Goal: Information Seeking & Learning: Learn about a topic

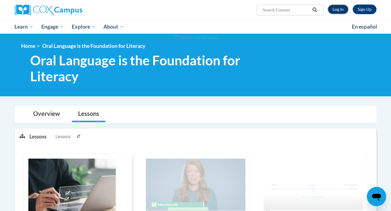
click at [341, 10] on link "Log In" at bounding box center [337, 10] width 21 height 10
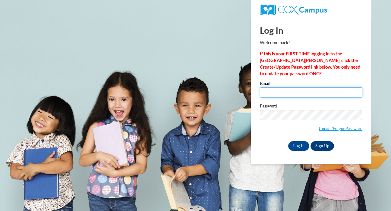
click at [302, 93] on input "Email" at bounding box center [311, 92] width 102 height 10
type input "izhourma@vcu.edu"
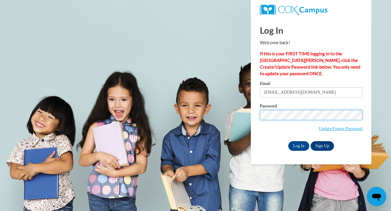
click at [288, 141] on input "Log In" at bounding box center [298, 146] width 21 height 10
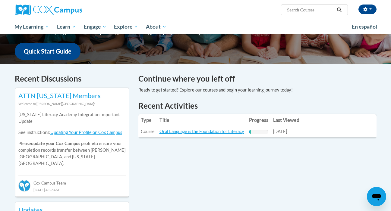
scroll to position [170, 0]
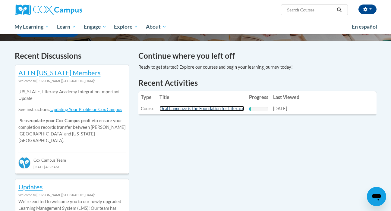
click at [230, 108] on link "Oral Language is the Foundation for Literacy" at bounding box center [201, 108] width 85 height 5
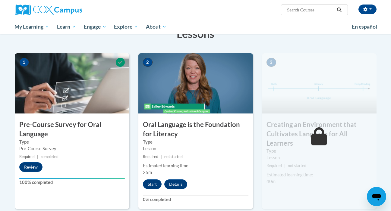
scroll to position [126, 0]
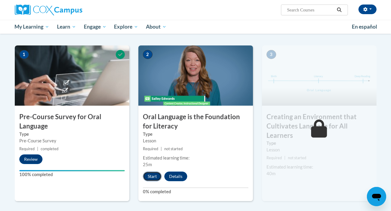
click at [155, 176] on button "Start" at bounding box center [152, 177] width 19 height 10
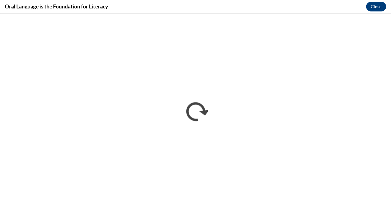
scroll to position [0, 0]
click at [378, 6] on button "Close" at bounding box center [376, 7] width 20 height 10
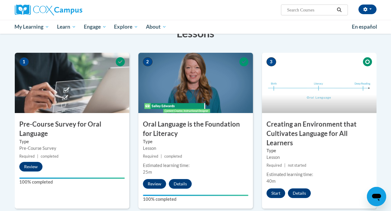
scroll to position [117, 0]
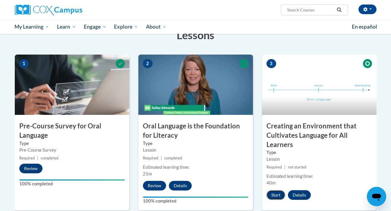
click at [276, 197] on button "Start" at bounding box center [275, 195] width 19 height 10
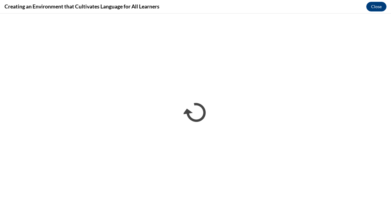
scroll to position [0, 0]
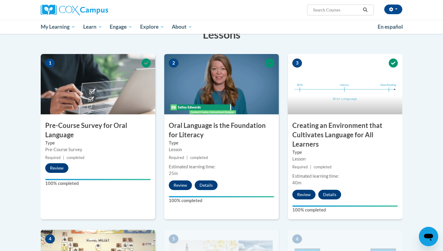
scroll to position [102, 0]
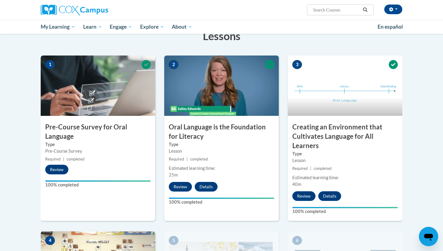
drag, startPoint x: 37, startPoint y: 2, endPoint x: 421, endPoint y: 205, distance: 434.5
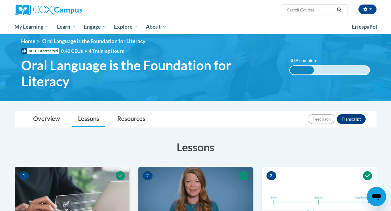
scroll to position [0, 0]
